Goal: Information Seeking & Learning: Learn about a topic

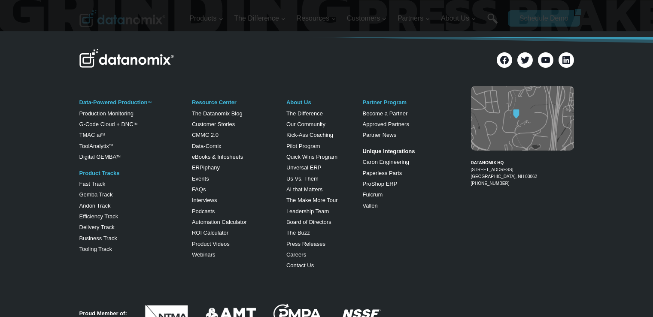
scroll to position [515, 0]
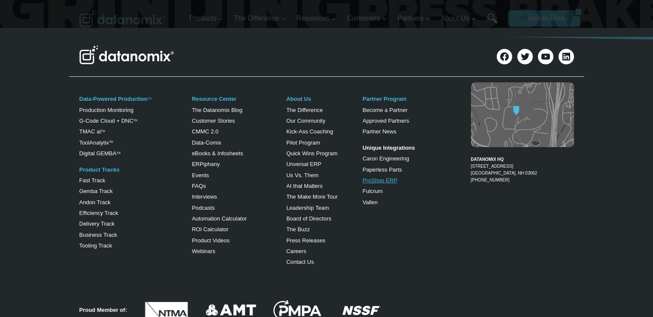
click at [372, 180] on link "ProShop ERP" at bounding box center [379, 180] width 35 height 6
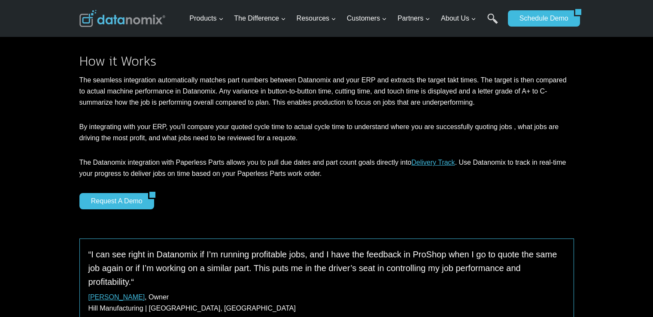
scroll to position [773, 0]
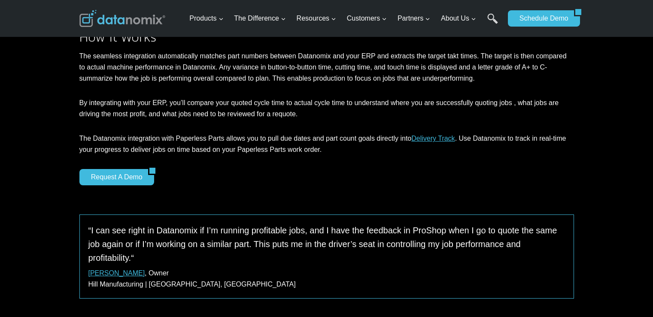
click at [479, 178] on div "Request a Demo" at bounding box center [326, 177] width 495 height 16
click at [129, 179] on link "Request a Demo" at bounding box center [113, 177] width 69 height 16
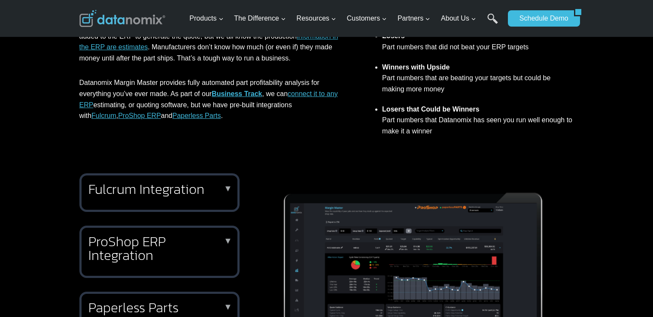
scroll to position [258, 0]
